Goal: Find specific page/section: Find specific page/section

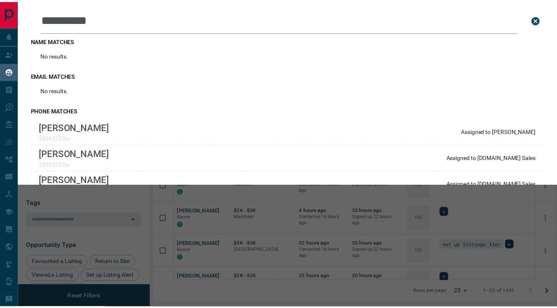
scroll to position [228, 401]
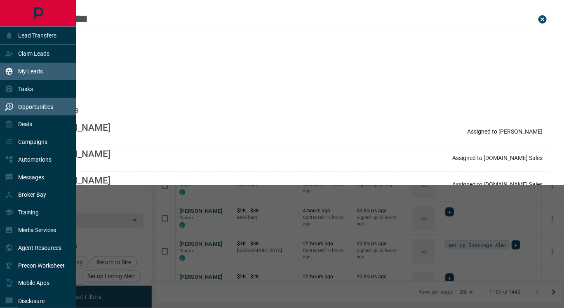
click at [33, 104] on p "Opportunities" at bounding box center [35, 106] width 35 height 7
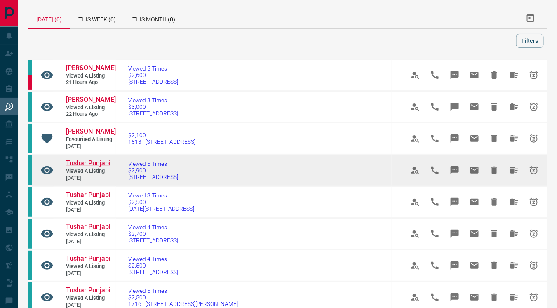
click at [91, 164] on span "Tushar Punjabi" at bounding box center [88, 163] width 45 height 8
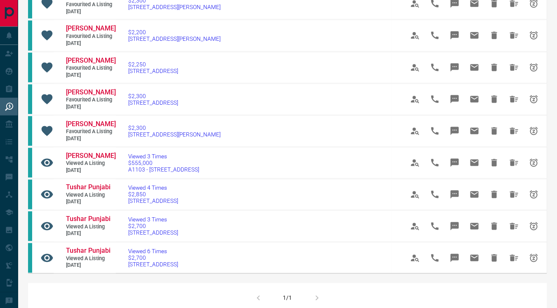
scroll to position [371, 0]
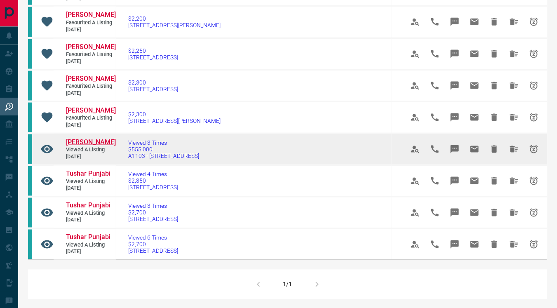
click at [90, 139] on span "[PERSON_NAME]" at bounding box center [91, 142] width 50 height 8
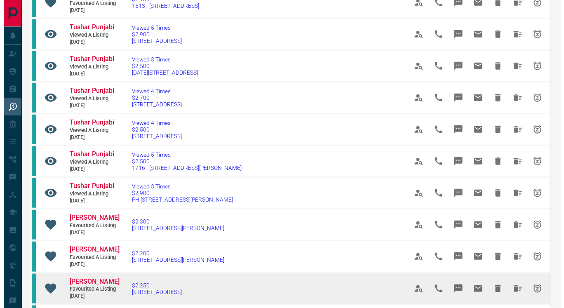
scroll to position [0, 0]
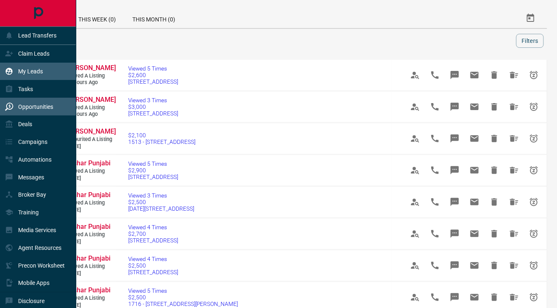
click at [31, 69] on p "My Leads" at bounding box center [30, 71] width 25 height 7
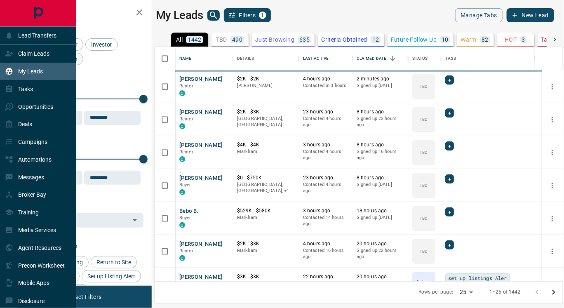
scroll to position [228, 401]
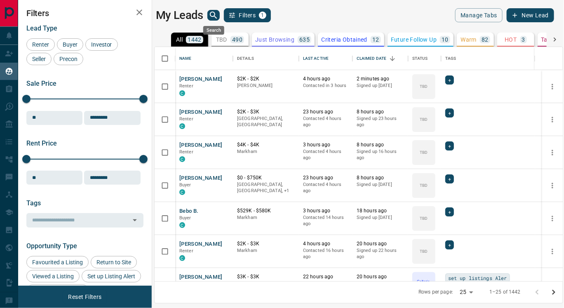
click at [213, 12] on icon "search button" at bounding box center [214, 15] width 10 height 10
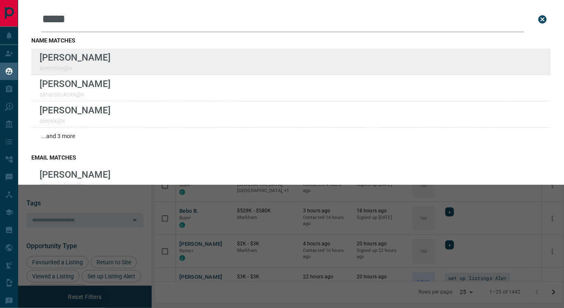
type input "*****"
